Goal: Task Accomplishment & Management: Use online tool/utility

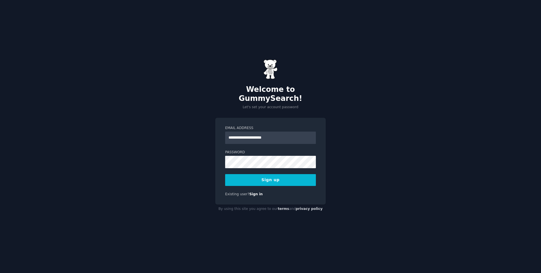
type input "**********"
click at [225, 174] on button "Sign up" at bounding box center [270, 180] width 91 height 12
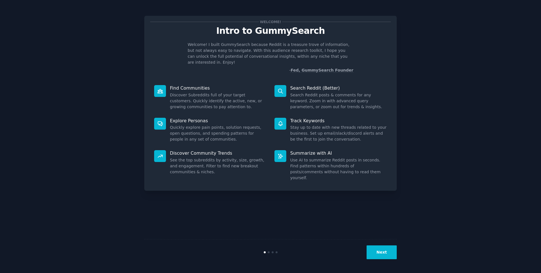
click at [369, 253] on button "Next" at bounding box center [381, 252] width 30 height 14
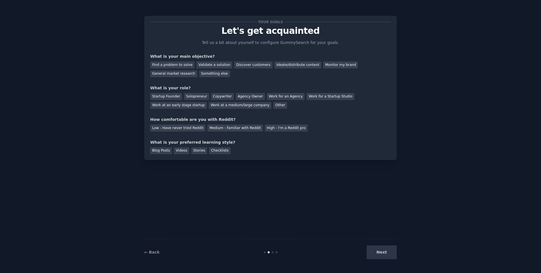
click at [369, 253] on div "Next" at bounding box center [354, 252] width 84 height 14
click at [384, 249] on div "Next" at bounding box center [354, 252] width 84 height 14
drag, startPoint x: 220, startPoint y: 155, endPoint x: 220, endPoint y: 152, distance: 3.9
click at [220, 152] on div "Your goals Let's get acquainted Tell us a bit about yourself to configure Gummy…" at bounding box center [270, 88] width 252 height 144
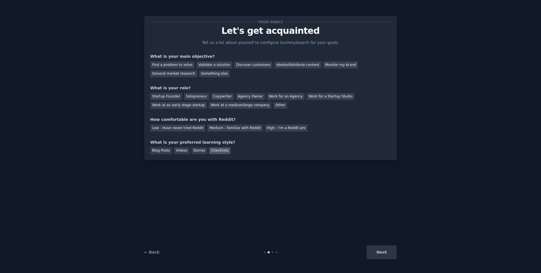
click at [220, 152] on div "Checklists" at bounding box center [219, 150] width 21 height 7
click at [387, 249] on div "Next" at bounding box center [354, 252] width 84 height 14
click at [236, 99] on div "Agency Owner" at bounding box center [250, 96] width 29 height 7
click at [170, 96] on div "Startup Founder" at bounding box center [166, 96] width 32 height 7
click at [273, 105] on div "Other" at bounding box center [280, 105] width 14 height 7
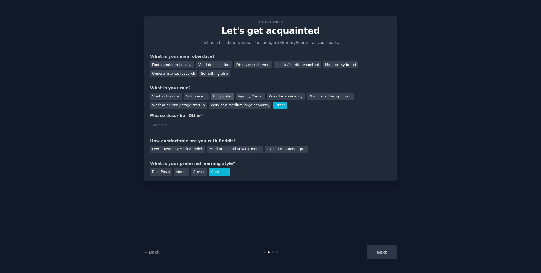
click at [220, 95] on div "Copywriter" at bounding box center [222, 96] width 23 height 7
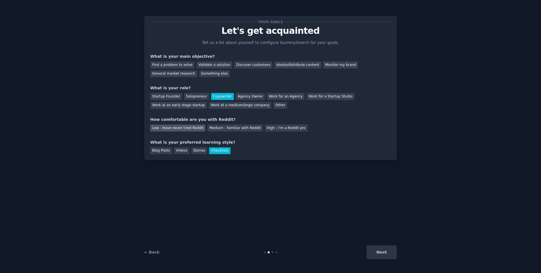
click at [185, 130] on div "Low - Have never tried Reddit" at bounding box center [177, 127] width 55 height 7
click at [237, 130] on div "Medium - Familiar with Reddit" at bounding box center [234, 127] width 55 height 7
click at [323, 68] on div "Monitor my brand" at bounding box center [340, 64] width 35 height 7
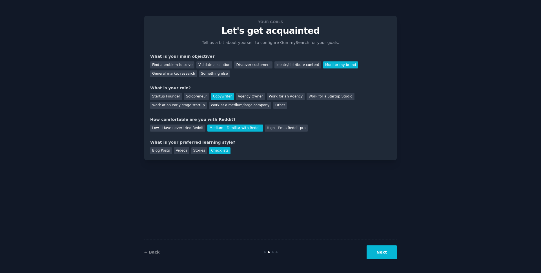
drag, startPoint x: 378, startPoint y: 238, endPoint x: 374, endPoint y: 244, distance: 7.5
click at [374, 244] on div "Your goals Let's get acquainted Tell us a bit about yourself to configure Gummy…" at bounding box center [270, 136] width 252 height 257
click at [373, 248] on button "Next" at bounding box center [381, 252] width 30 height 14
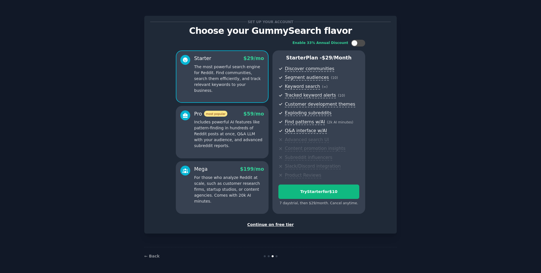
click at [280, 225] on div "Continue on free tier" at bounding box center [270, 225] width 241 height 6
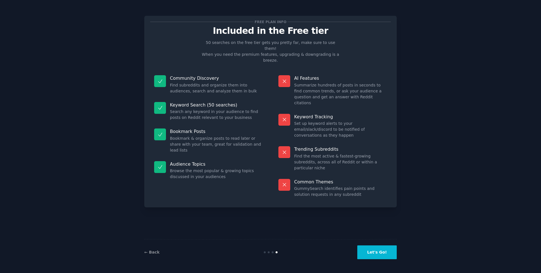
click at [363, 254] on button "Let's Go!" at bounding box center [376, 252] width 39 height 14
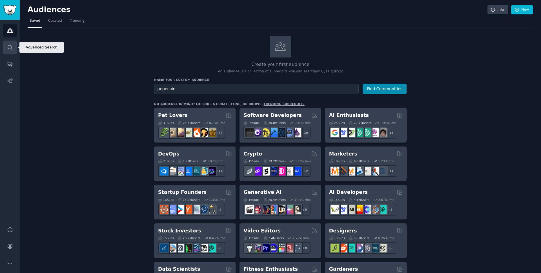
type input "pepecoin"
click at [10, 47] on icon "Sidebar" at bounding box center [10, 48] width 6 height 6
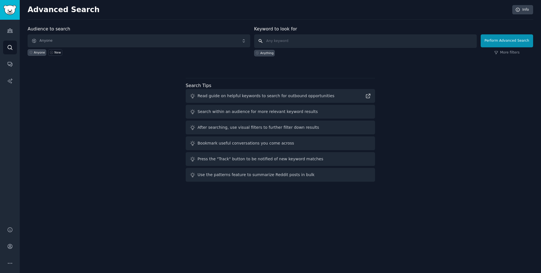
click at [279, 43] on input "text" at bounding box center [365, 41] width 223 height 14
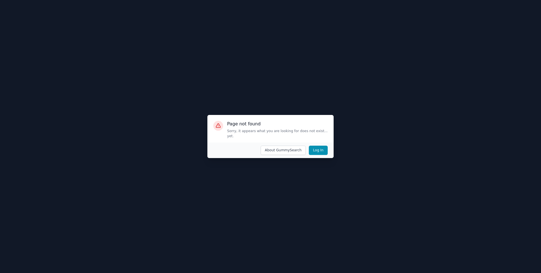
click at [291, 167] on div at bounding box center [270, 136] width 541 height 273
click at [314, 148] on button "Log In" at bounding box center [318, 151] width 19 height 10
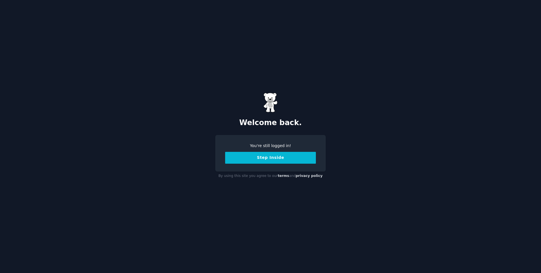
click at [286, 159] on button "Step Inside" at bounding box center [270, 158] width 91 height 12
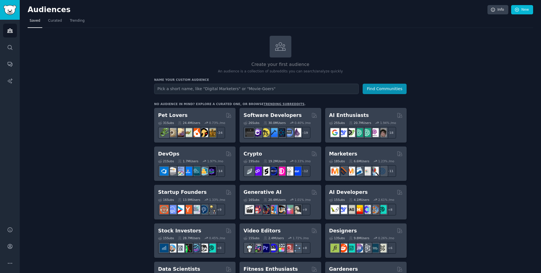
click at [199, 92] on input "text" at bounding box center [256, 89] width 204 height 10
click at [523, 12] on link "New" at bounding box center [522, 10] width 22 height 10
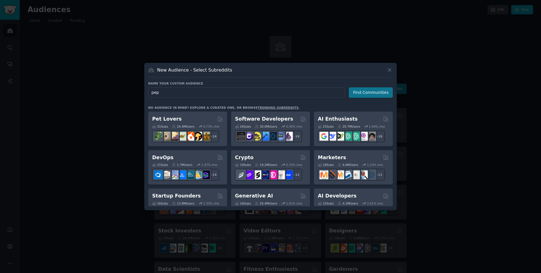
type input "pep"
click at [362, 97] on button "Find Communities" at bounding box center [371, 92] width 44 height 10
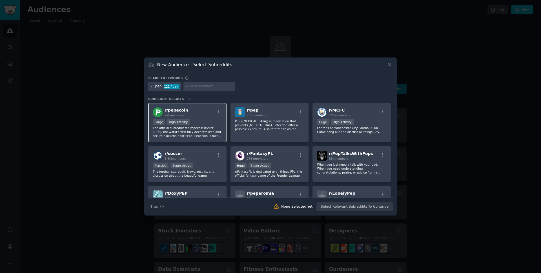
click at [199, 115] on div "r/ pepecoin 27k members" at bounding box center [187, 112] width 69 height 10
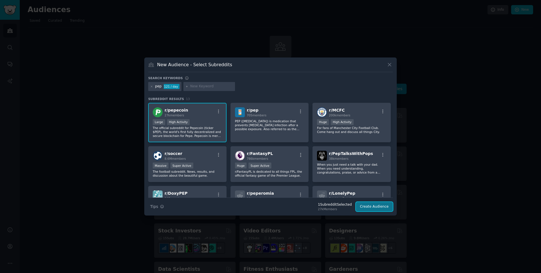
click at [376, 204] on button "Create Audience" at bounding box center [374, 207] width 37 height 10
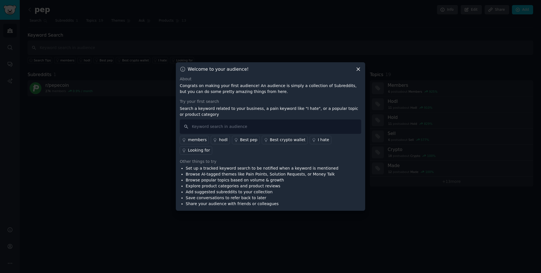
click at [360, 72] on icon at bounding box center [358, 69] width 6 height 6
click at [360, 75] on div "Themes 10" at bounding box center [280, 74] width 163 height 7
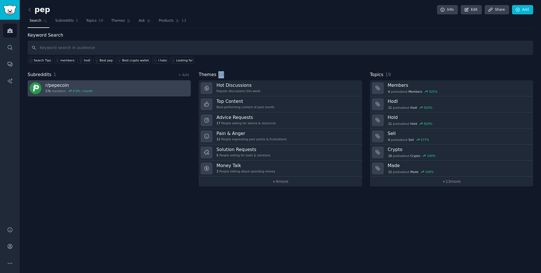
click at [151, 89] on link "r/ pepecoin 27k members 0.9 % / month" at bounding box center [109, 88] width 163 height 16
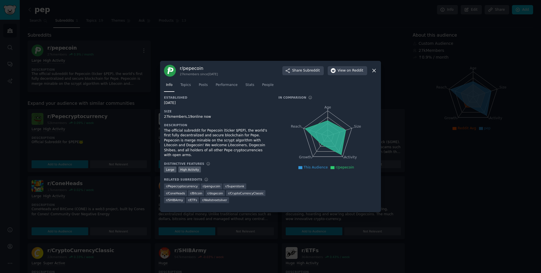
click at [374, 70] on icon at bounding box center [373, 70] width 3 height 3
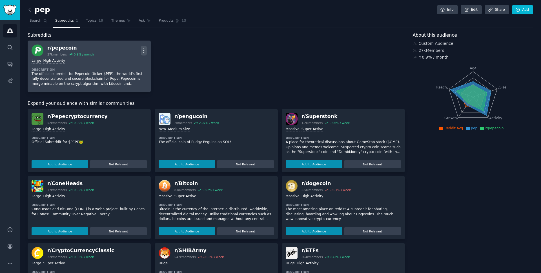
click at [145, 50] on icon "button" at bounding box center [144, 51] width 6 height 6
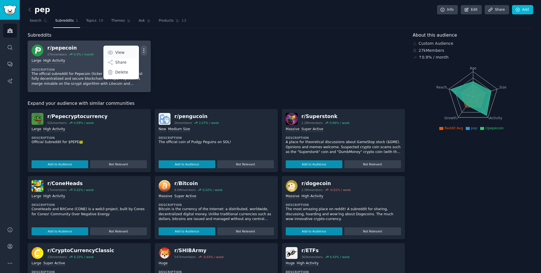
click at [125, 52] on link "View" at bounding box center [121, 52] width 34 height 12
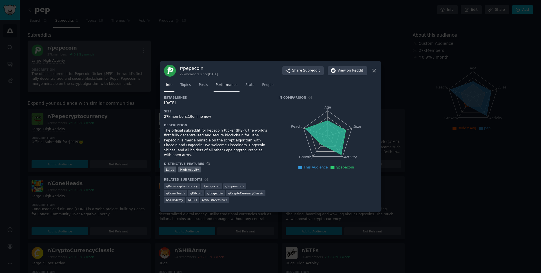
click at [228, 87] on span "Performance" at bounding box center [226, 85] width 22 height 5
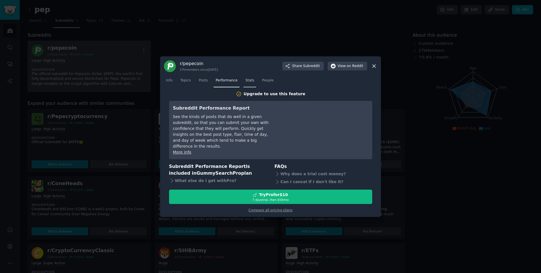
click at [246, 83] on span "Stats" at bounding box center [249, 80] width 9 height 5
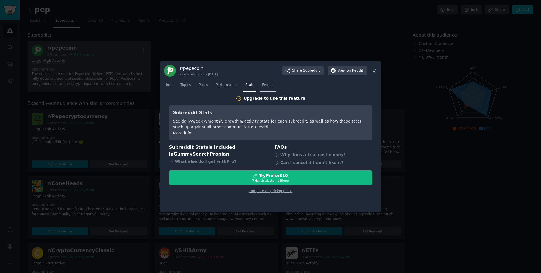
click at [267, 88] on link "People" at bounding box center [267, 87] width 15 height 12
